Goal: Task Accomplishment & Management: Use online tool/utility

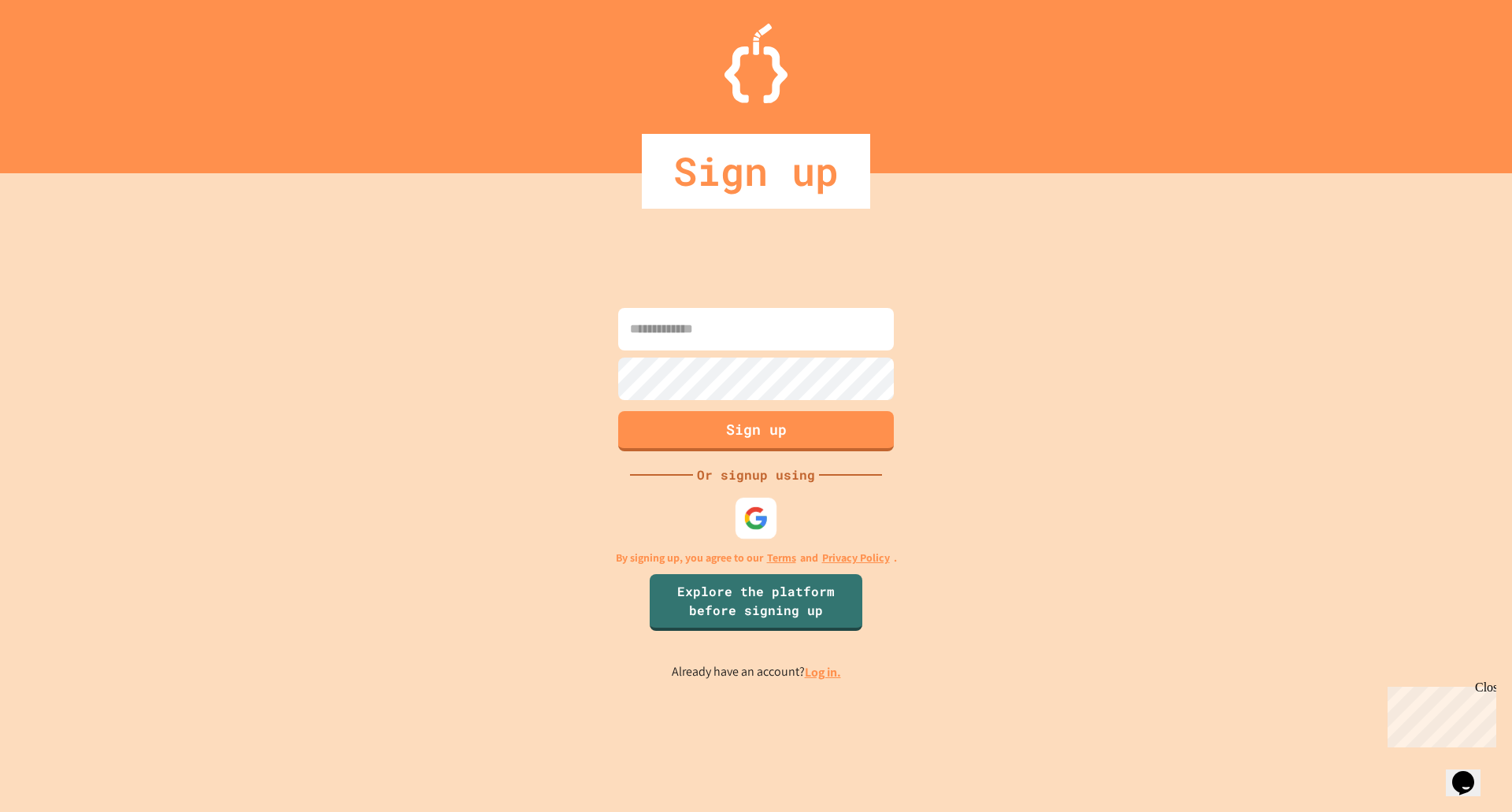
click at [794, 524] on div "Sign up Or signup using By signing up, you agree to our Terms and Privacy Polic…" at bounding box center [756, 493] width 1512 height 639
click at [763, 520] on img at bounding box center [756, 519] width 24 height 24
